Goal: Navigation & Orientation: Understand site structure

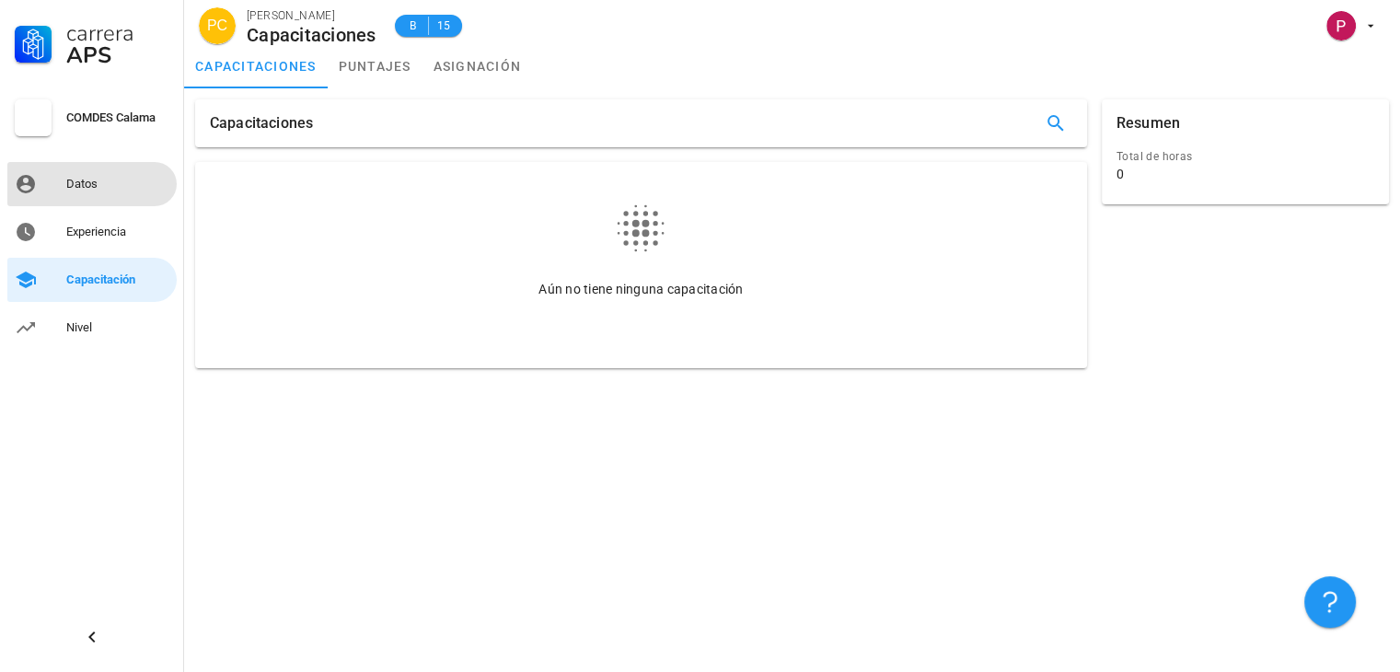
click at [110, 189] on div "Datos" at bounding box center [117, 184] width 103 height 15
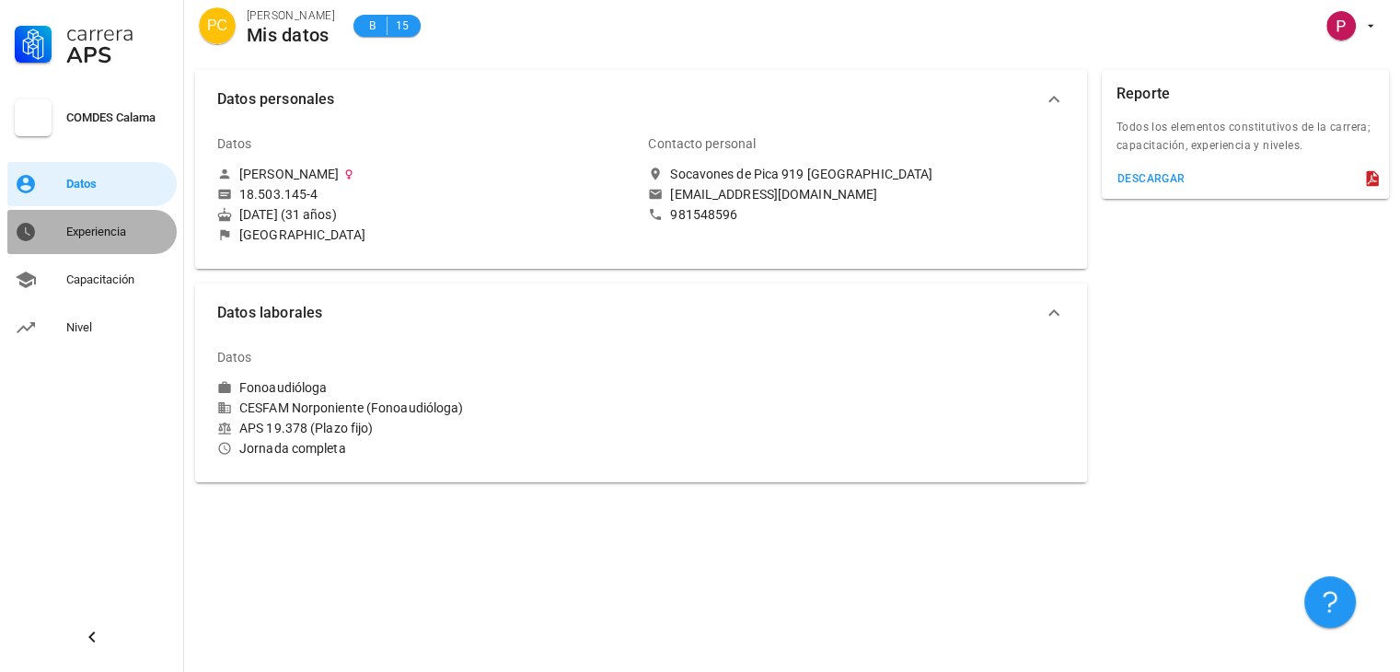
click at [110, 219] on div "Experiencia" at bounding box center [117, 231] width 103 height 29
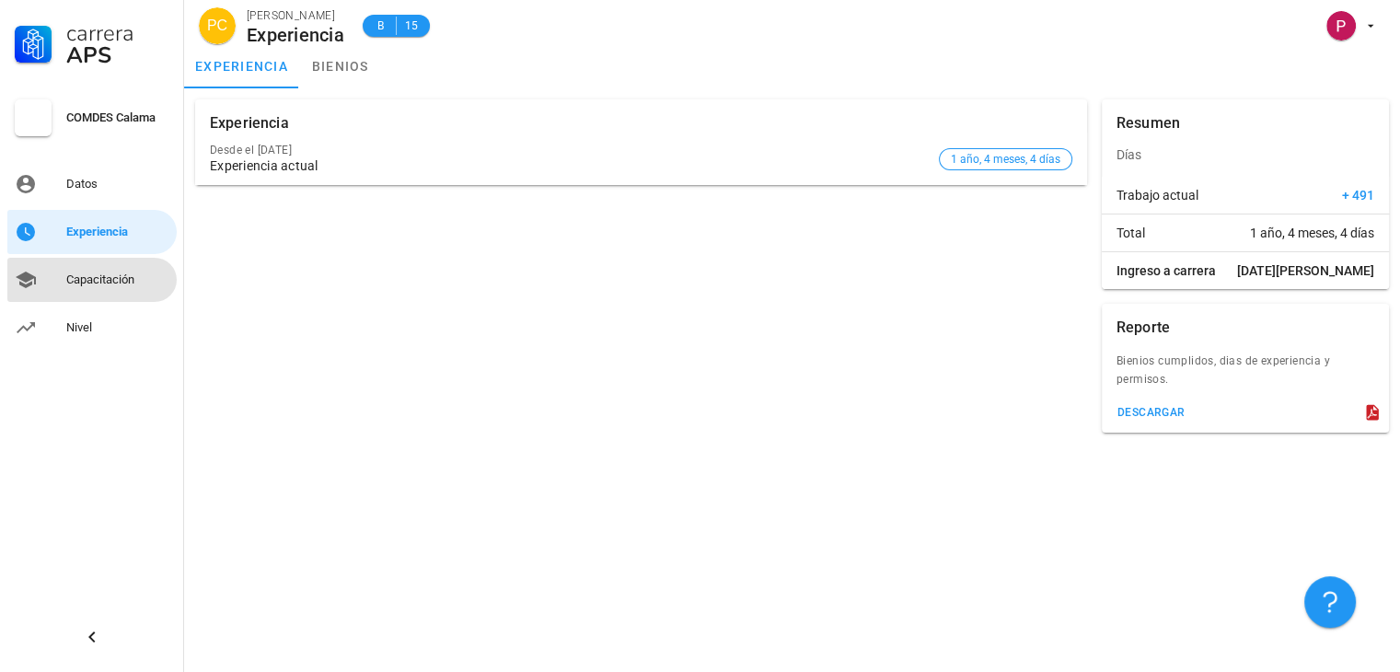
click at [100, 273] on div "Capacitación" at bounding box center [117, 279] width 103 height 15
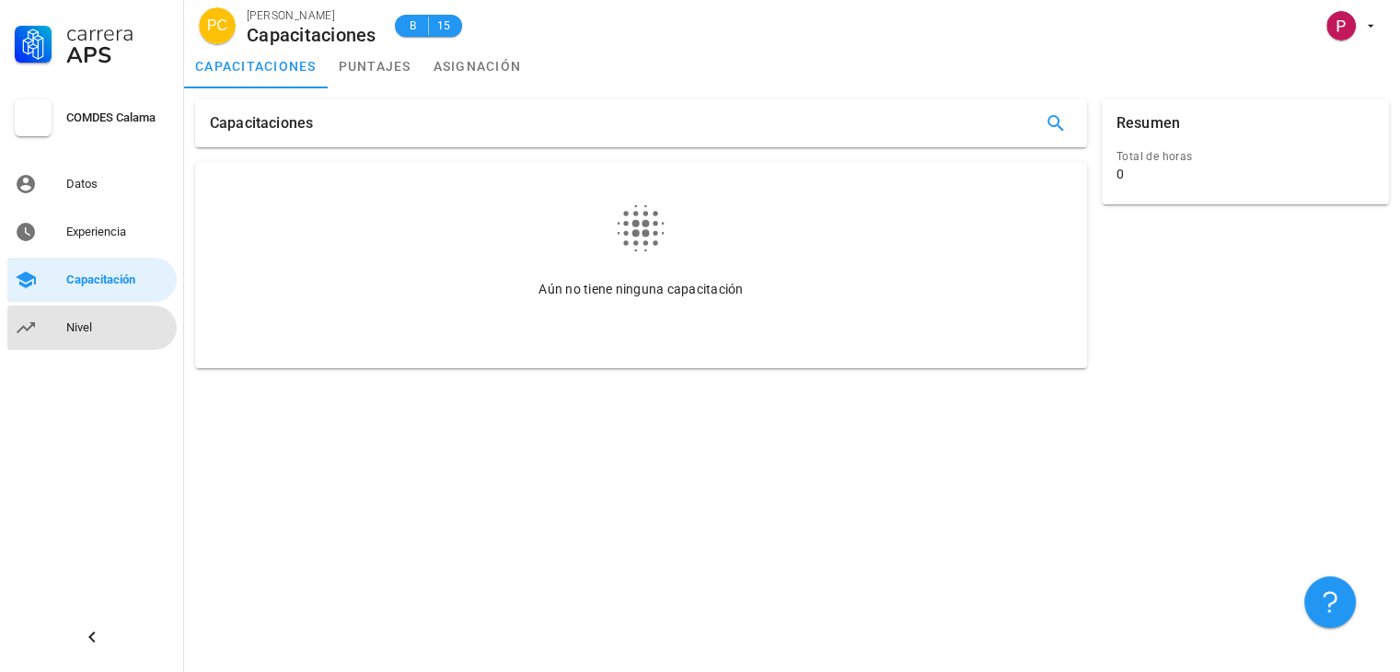
click at [132, 324] on div "Nivel" at bounding box center [117, 327] width 103 height 15
